Goal: Task Accomplishment & Management: Manage account settings

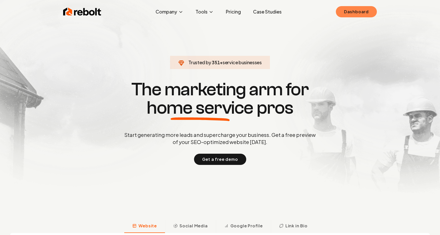
click at [375, 11] on link "Dashboard" at bounding box center [356, 11] width 41 height 11
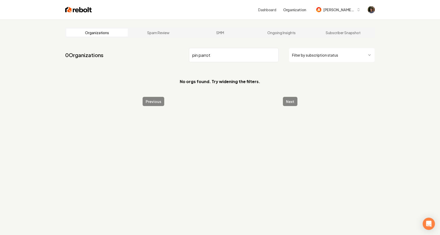
drag, startPoint x: 224, startPoint y: 51, endPoint x: 151, endPoint y: 51, distance: 73.0
click at [151, 51] on nav "0 Organizations pin parrot Filter by subscription status" at bounding box center [219, 57] width 309 height 22
drag, startPoint x: 199, startPoint y: 56, endPoint x: 155, endPoint y: 56, distance: 44.3
click at [155, 56] on nav "0 Organizations pin parrot Filter by subscription status" at bounding box center [219, 57] width 309 height 22
type input "w"
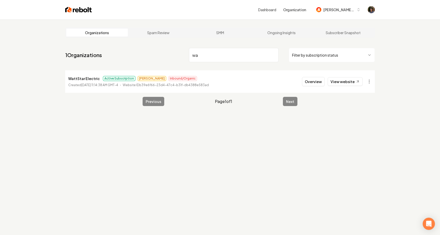
type input "w"
type input "wattst"
click at [306, 80] on button "Overview" at bounding box center [313, 81] width 23 height 9
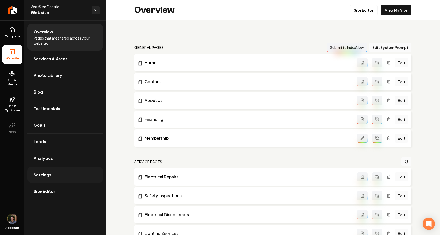
click at [61, 173] on link "Settings" at bounding box center [64, 174] width 75 height 16
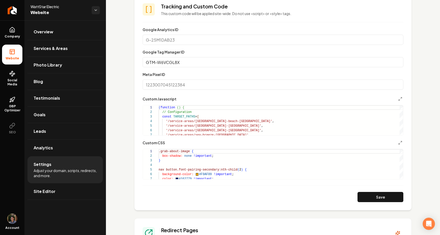
scroll to position [235, 0]
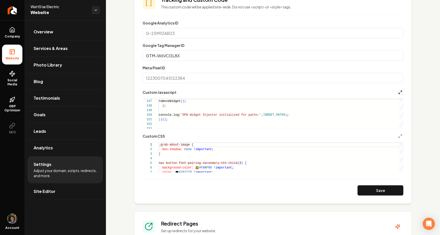
click at [400, 91] on icon "Main content area" at bounding box center [400, 92] width 4 height 4
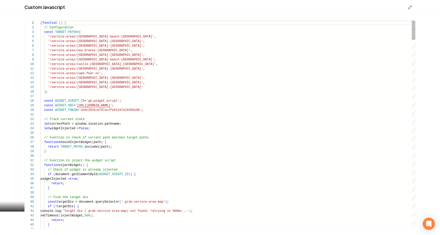
scroll to position [46, 0]
click at [409, 7] on icon "Main content area" at bounding box center [409, 7] width 5 height 5
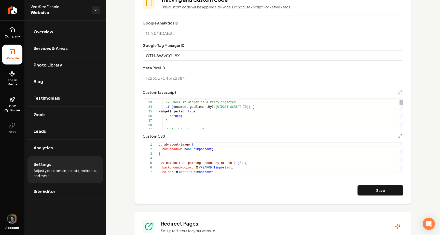
type textarea "**********"
click at [82, 33] on link "Overview" at bounding box center [64, 32] width 75 height 16
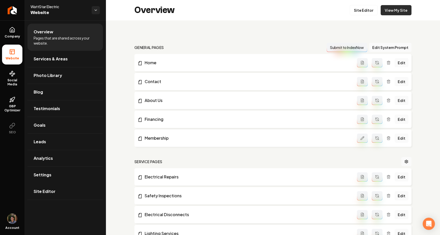
click at [396, 9] on link "View My Site" at bounding box center [395, 10] width 31 height 10
click at [56, 173] on link "Settings" at bounding box center [64, 174] width 75 height 16
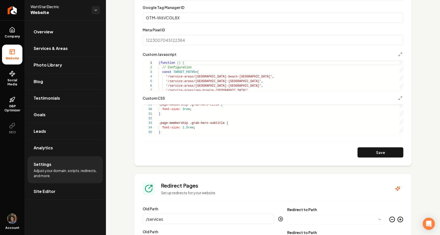
scroll to position [275, 0]
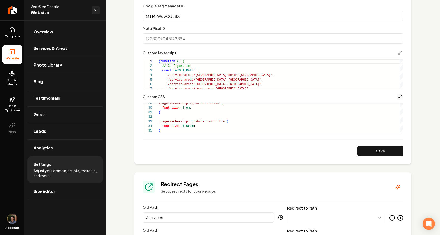
click at [401, 96] on icon "Main content area" at bounding box center [400, 96] width 4 height 4
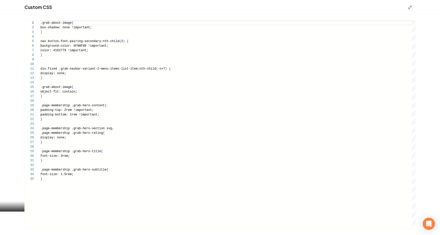
scroll to position [46, 0]
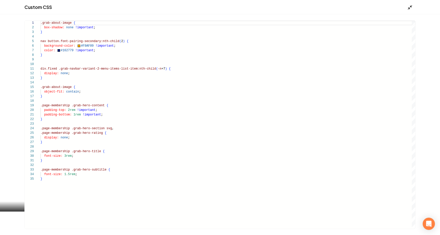
click at [410, 7] on line "Main content area" at bounding box center [411, 6] width 2 height 2
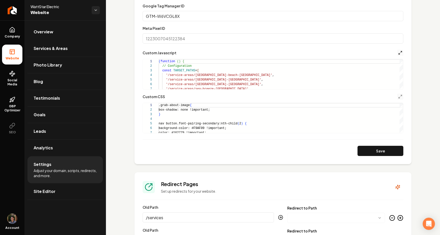
click at [399, 54] on icon "Main content area" at bounding box center [400, 53] width 4 height 4
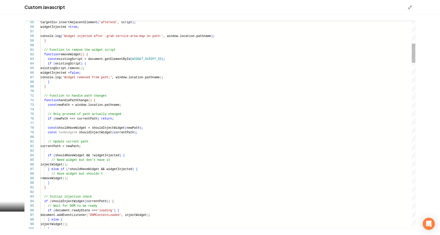
type textarea "**********"
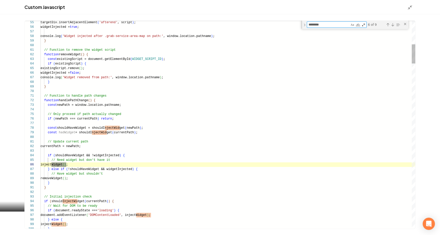
type textarea "*********"
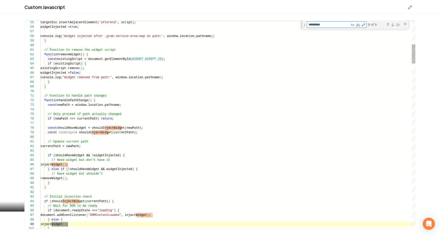
scroll to position [46, 48]
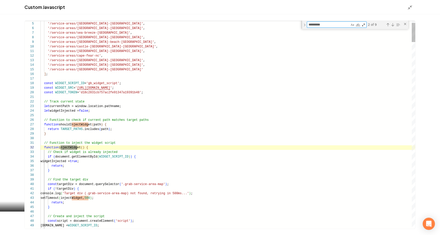
type textarea "**********"
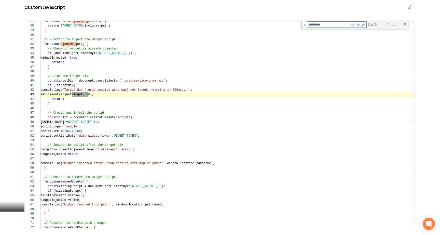
type textarea "*********"
